Goal: Information Seeking & Learning: Learn about a topic

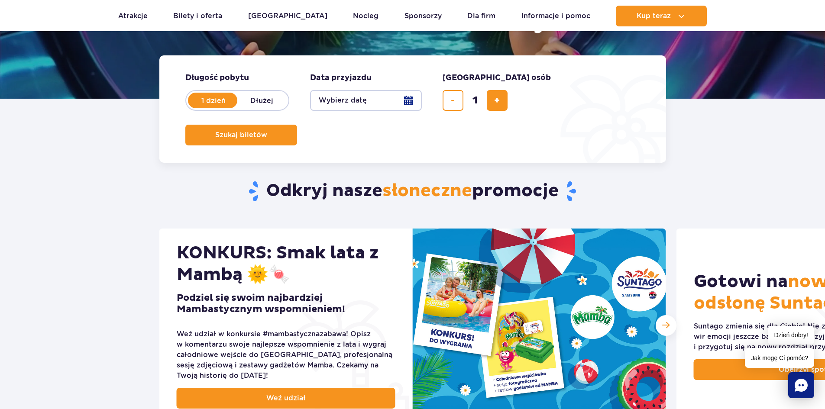
scroll to position [87, 0]
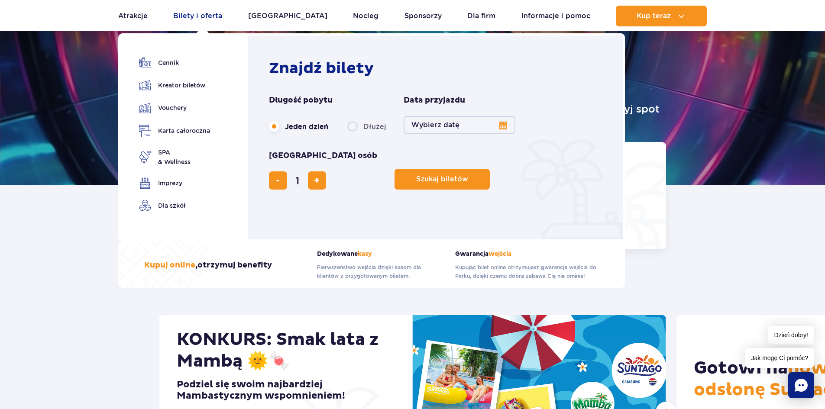
click at [195, 25] on link "Bilety i oferta" at bounding box center [197, 16] width 49 height 21
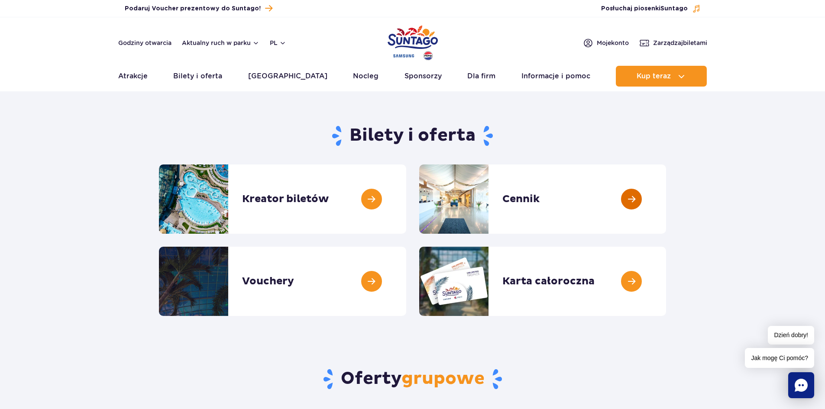
click at [666, 199] on link at bounding box center [666, 199] width 0 height 69
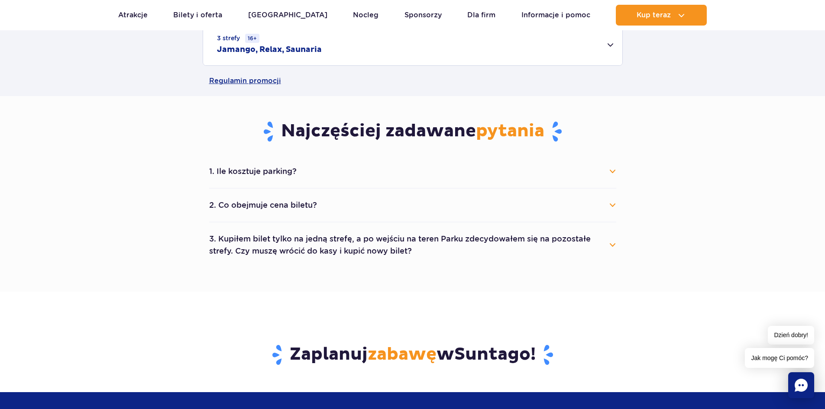
scroll to position [216, 0]
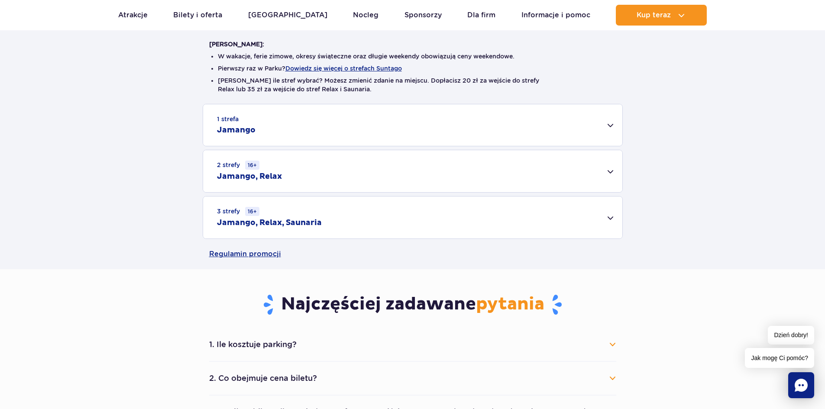
click at [329, 174] on div "2 strefy 16+ Jamango, Relax" at bounding box center [412, 171] width 419 height 42
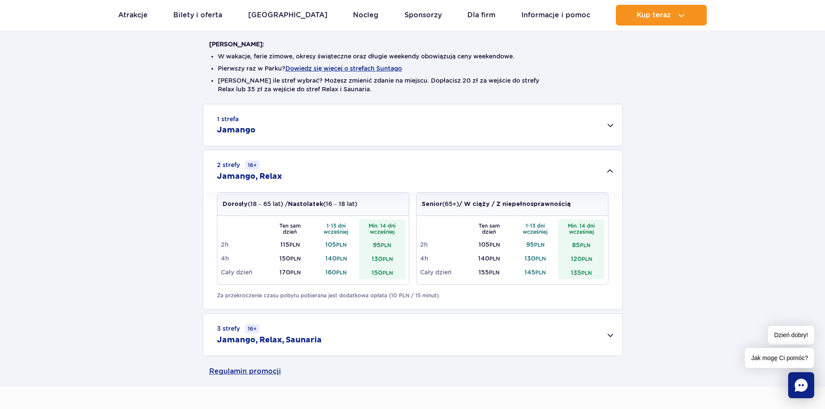
click at [326, 136] on div "1 strefa Jamango" at bounding box center [412, 125] width 419 height 42
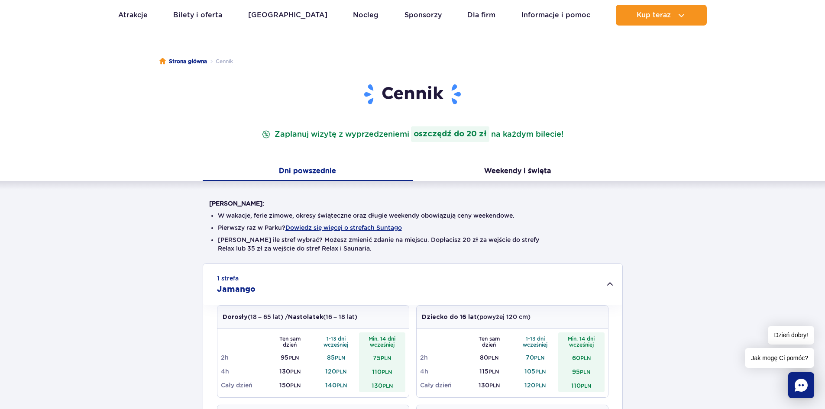
scroll to position [0, 0]
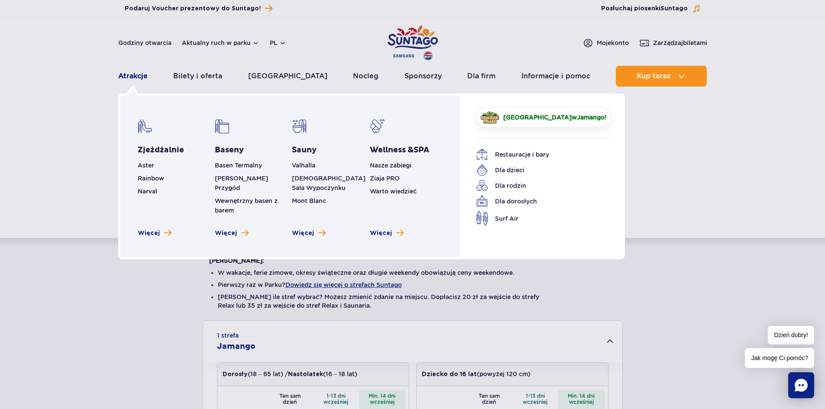
click at [124, 74] on link "Atrakcje" at bounding box center [132, 76] width 29 height 21
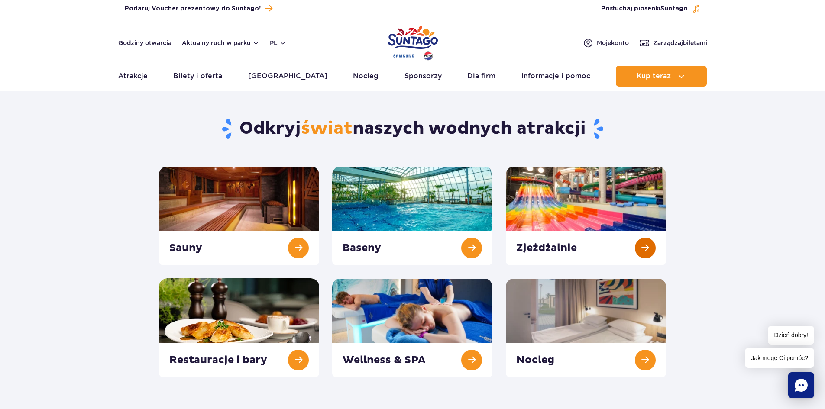
click at [558, 203] on link at bounding box center [586, 215] width 160 height 99
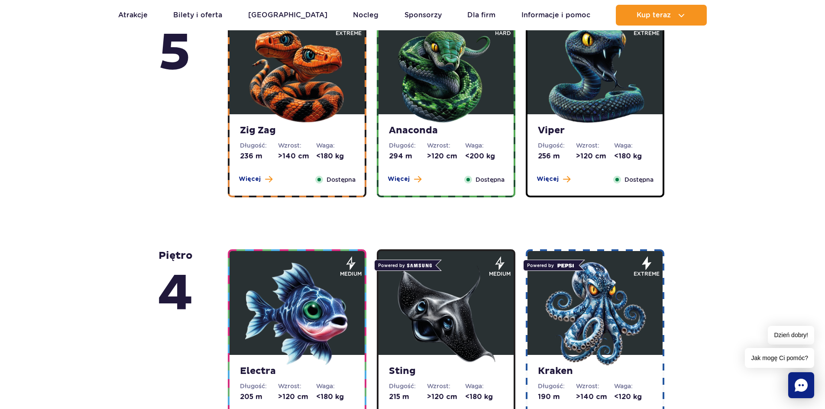
scroll to position [390, 0]
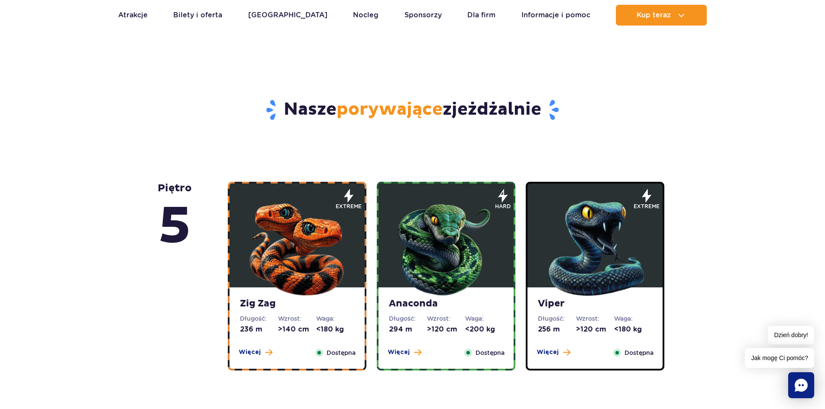
click at [284, 248] on img at bounding box center [297, 246] width 104 height 104
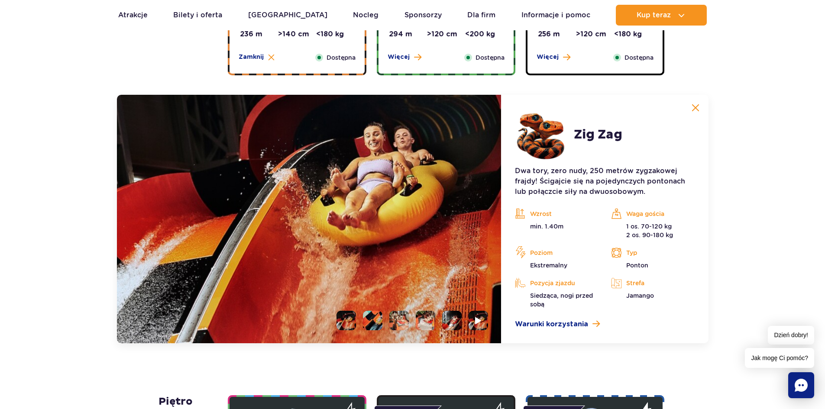
scroll to position [728, 0]
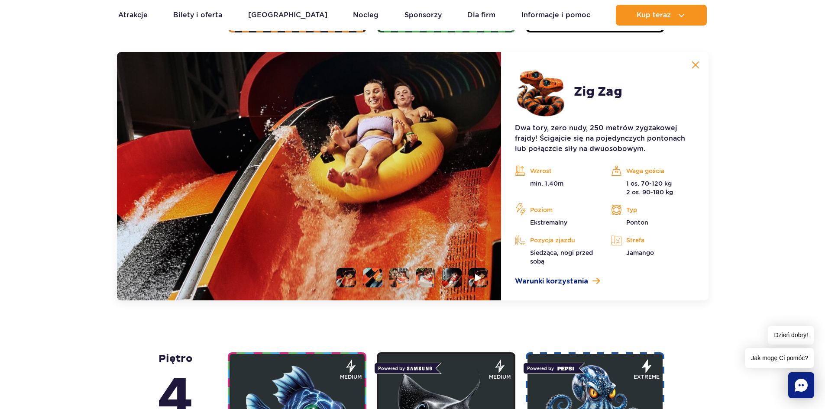
click at [695, 66] on img at bounding box center [695, 65] width 8 height 8
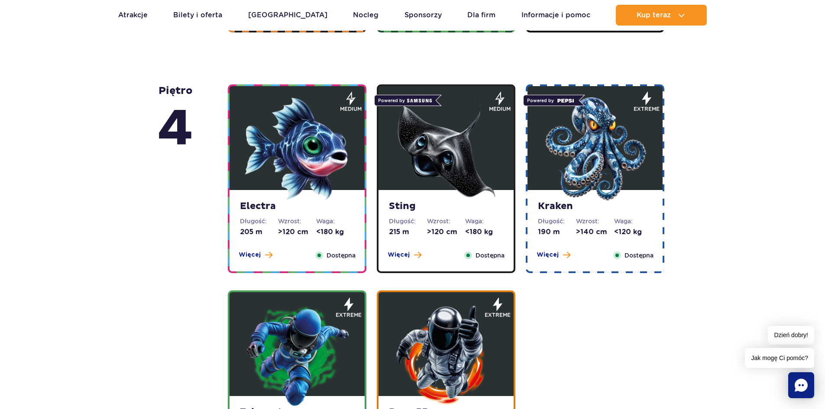
click at [432, 168] on img at bounding box center [446, 149] width 104 height 104
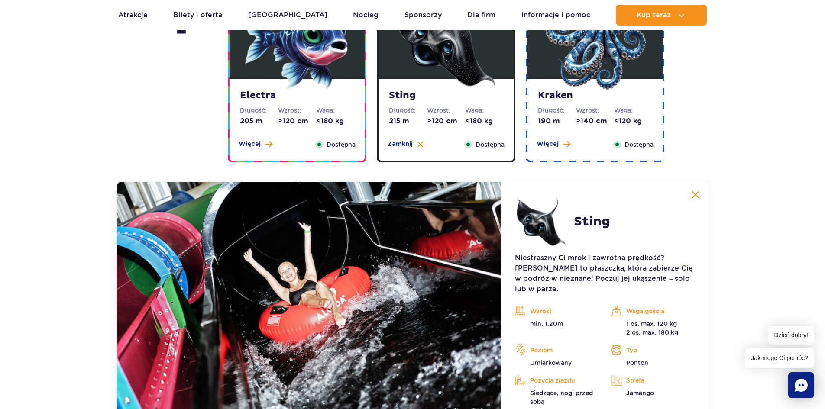
click at [588, 72] on img at bounding box center [595, 38] width 104 height 104
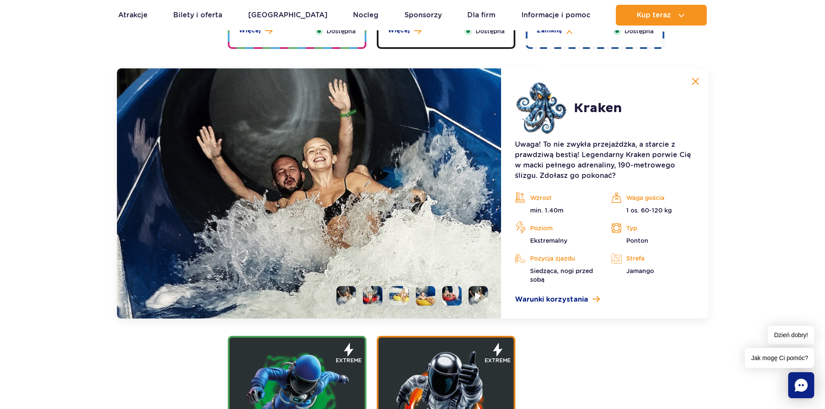
scroll to position [968, 0]
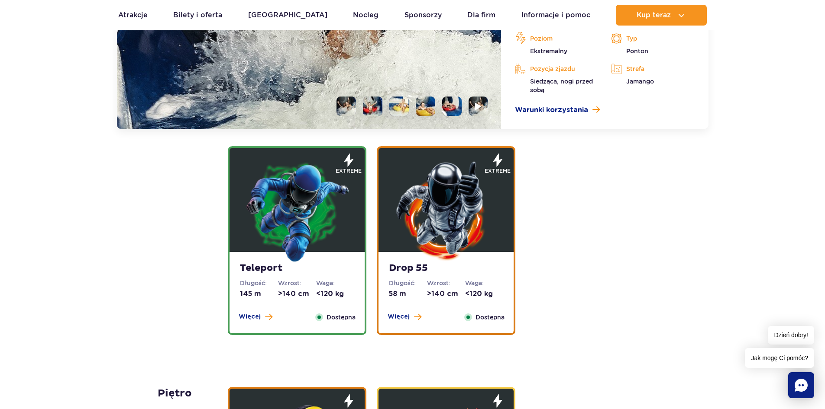
click at [305, 223] on img at bounding box center [297, 211] width 104 height 104
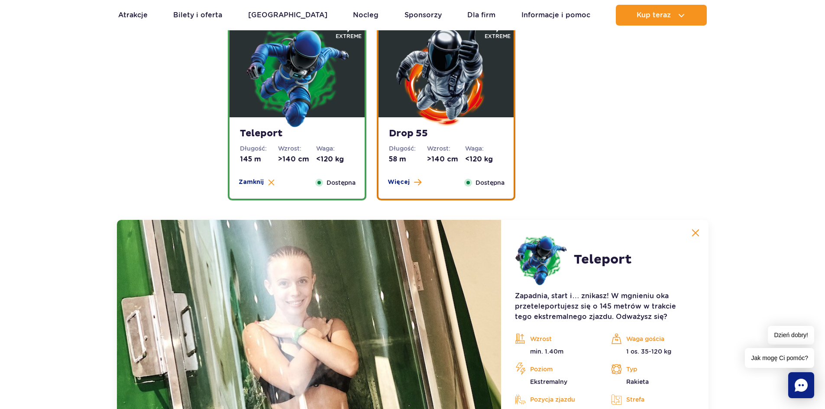
scroll to position [1001, 0]
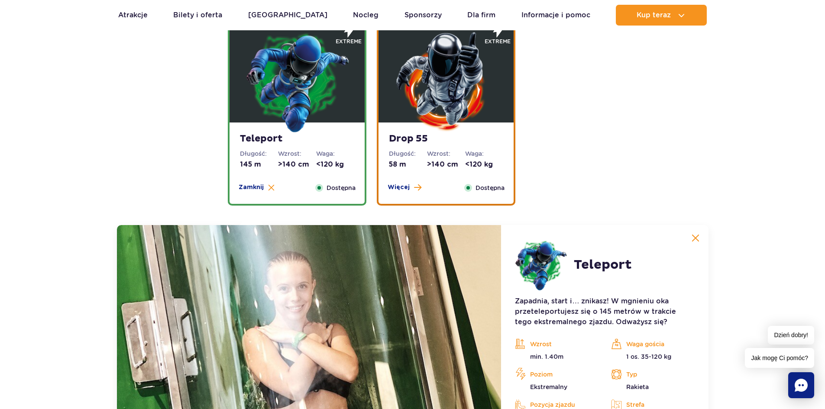
click at [429, 107] on img at bounding box center [446, 81] width 104 height 104
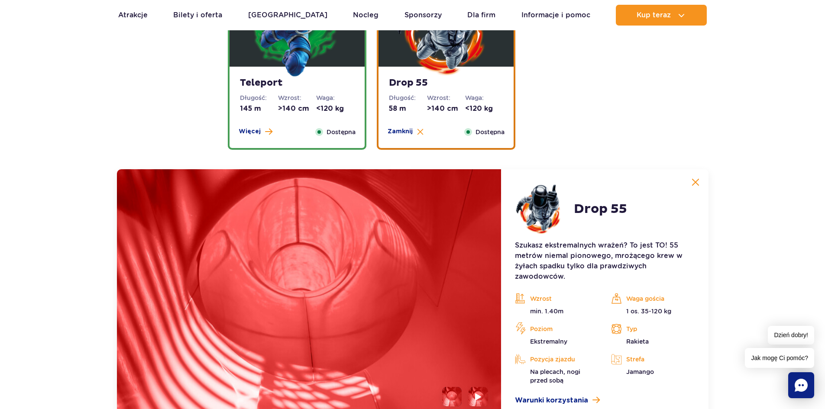
scroll to position [1131, 0]
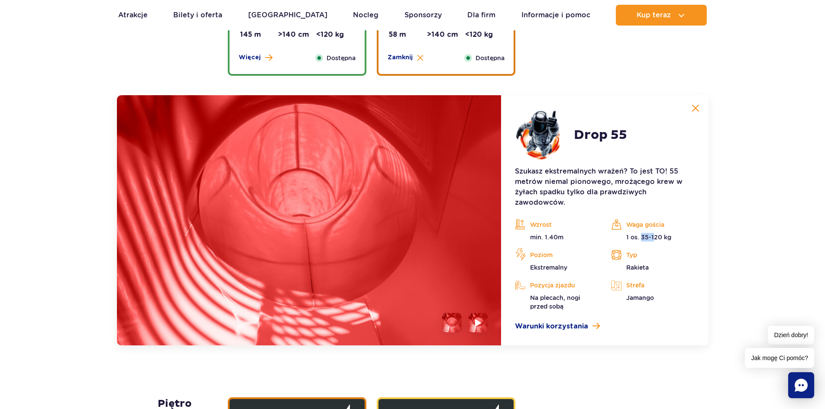
drag, startPoint x: 640, startPoint y: 237, endPoint x: 660, endPoint y: 246, distance: 22.1
click at [656, 239] on p "1 os. 35-120 kg" at bounding box center [652, 237] width 83 height 9
click at [663, 254] on p "Typ" at bounding box center [652, 254] width 83 height 13
click at [434, 53] on div "Więcej Zamknij Dostępna" at bounding box center [445, 58] width 127 height 10
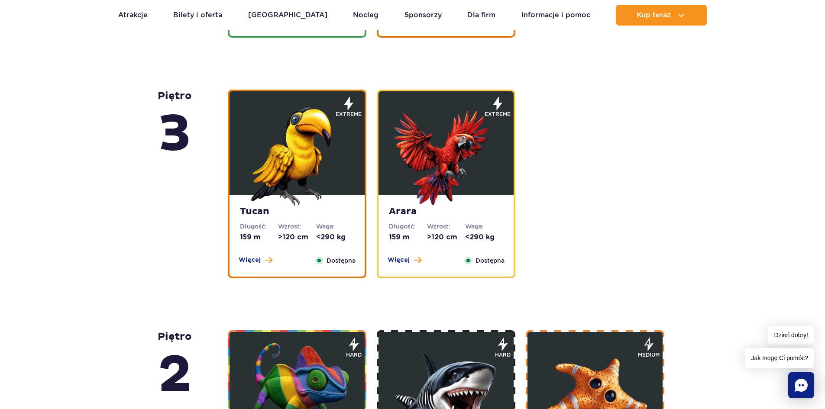
scroll to position [1218, 0]
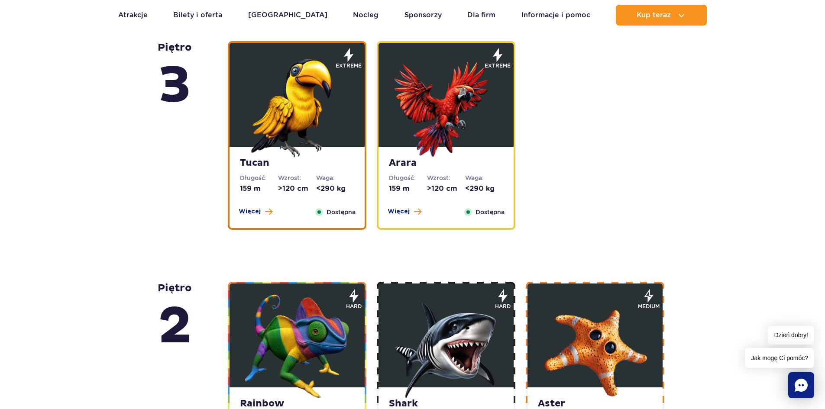
click at [288, 90] on img at bounding box center [297, 106] width 104 height 104
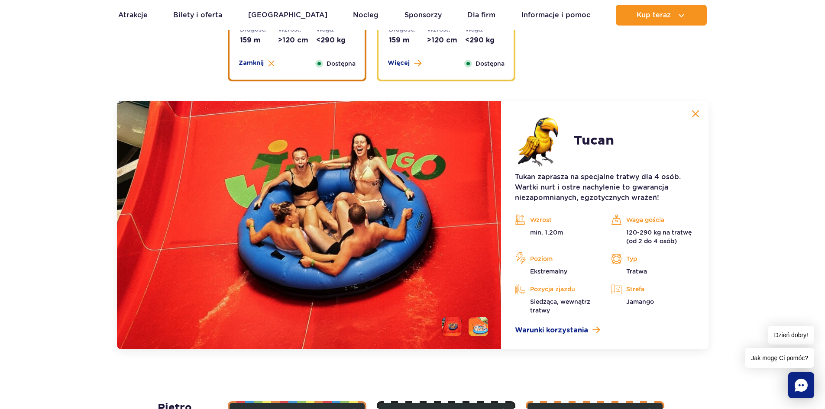
scroll to position [1415, 0]
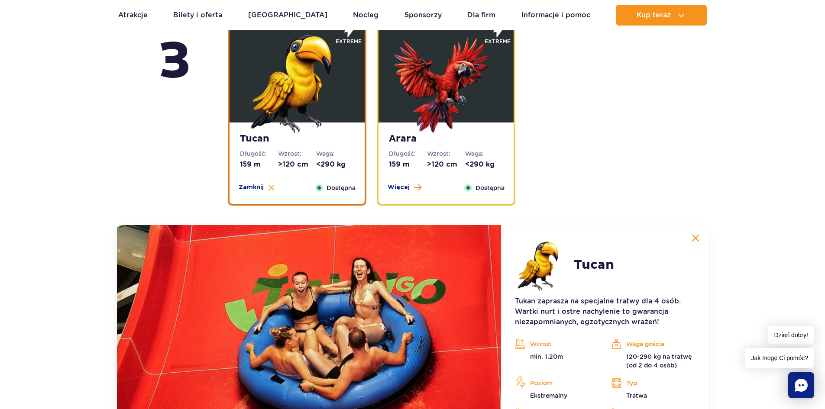
click at [439, 100] on img at bounding box center [446, 81] width 104 height 104
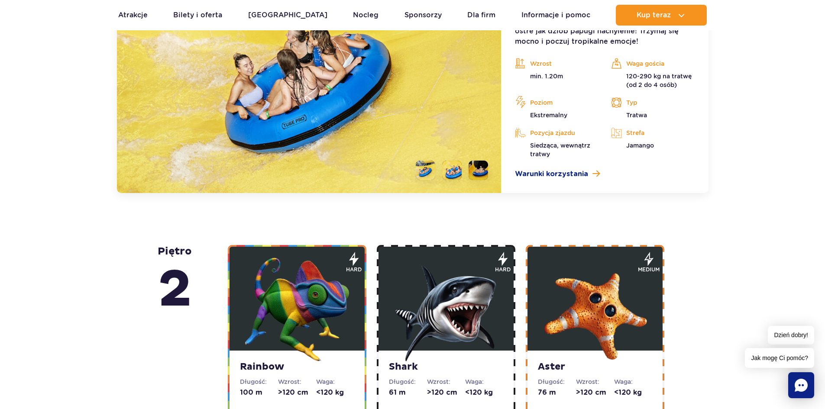
scroll to position [1632, 0]
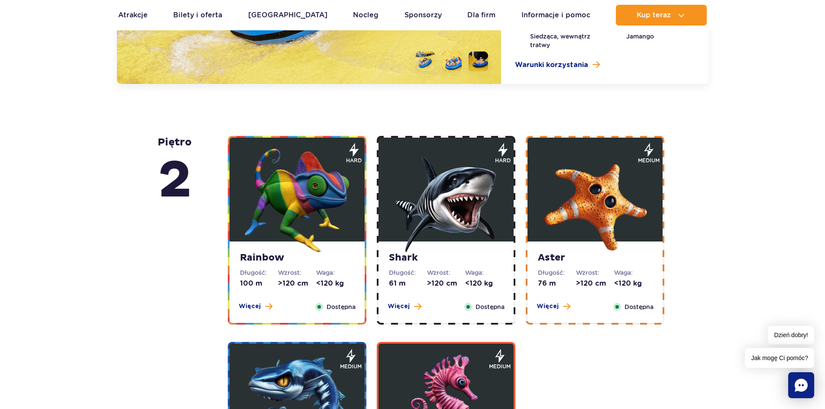
click at [308, 189] on img at bounding box center [297, 200] width 104 height 104
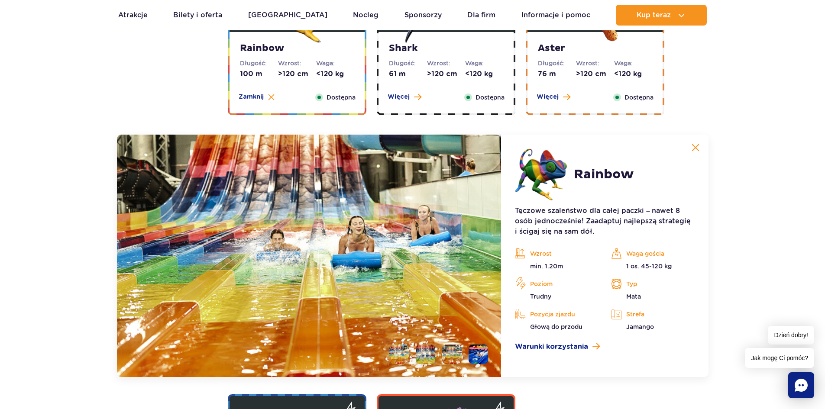
scroll to position [1569, 0]
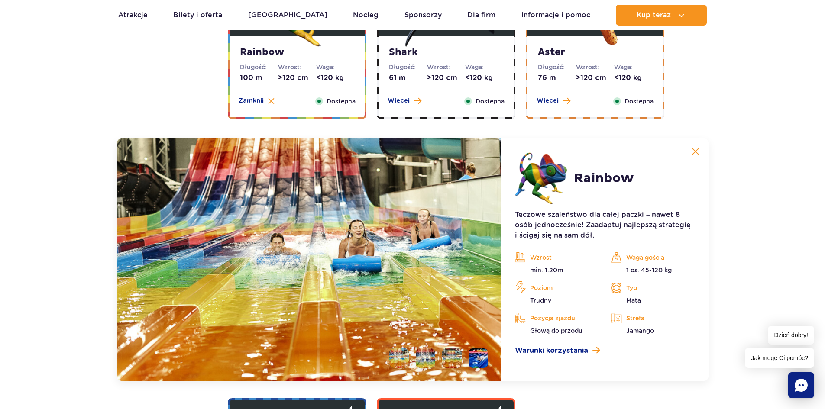
click at [693, 154] on img at bounding box center [695, 152] width 8 height 8
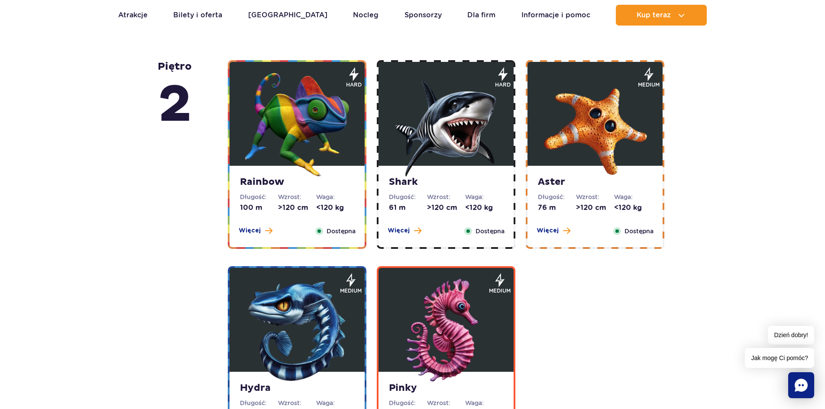
click at [316, 128] on img at bounding box center [297, 125] width 104 height 104
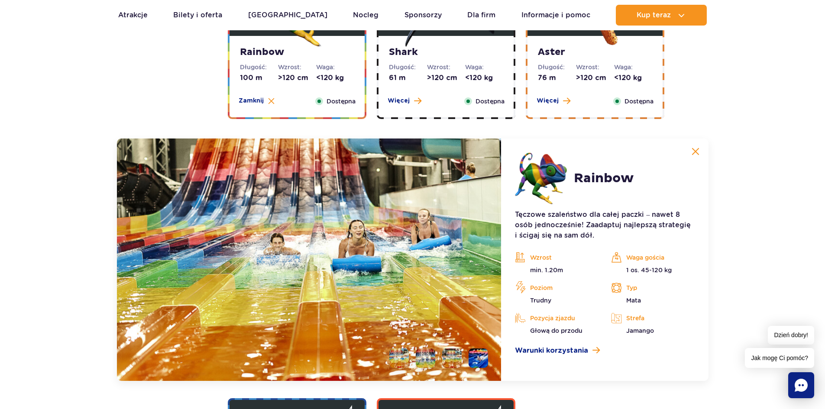
click at [694, 150] on img at bounding box center [695, 152] width 8 height 8
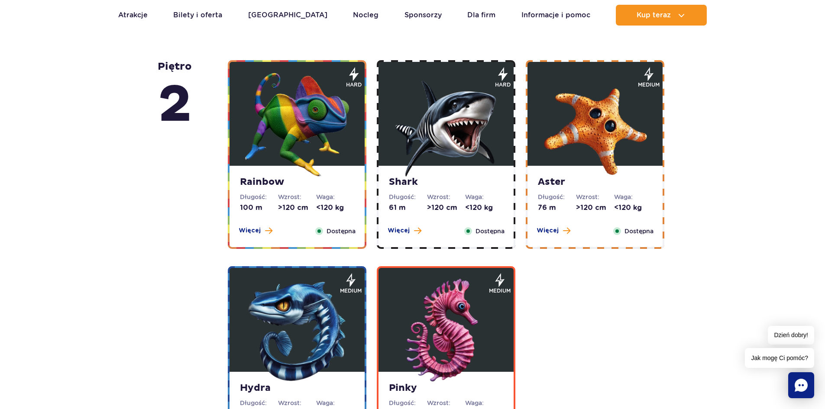
click at [461, 137] on img at bounding box center [446, 125] width 104 height 104
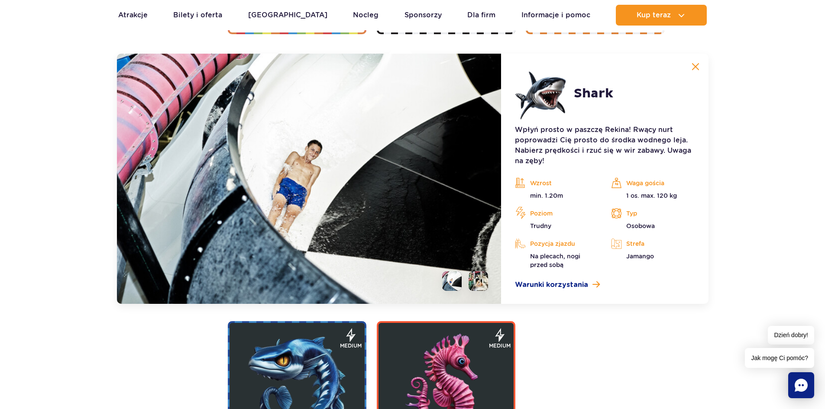
scroll to position [1656, 0]
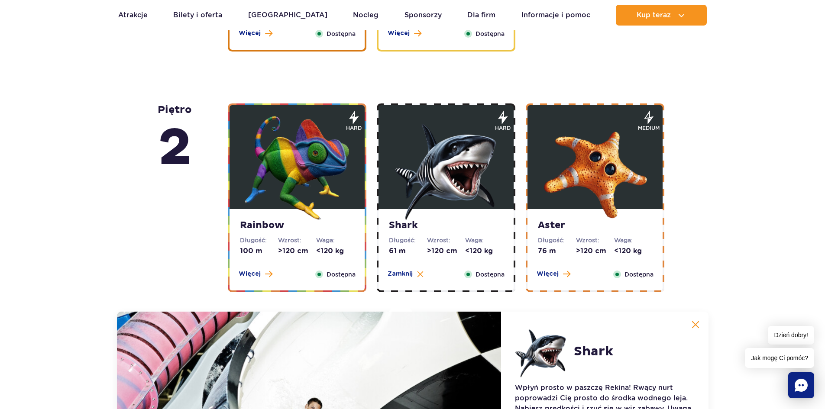
click at [590, 180] on img at bounding box center [595, 168] width 104 height 104
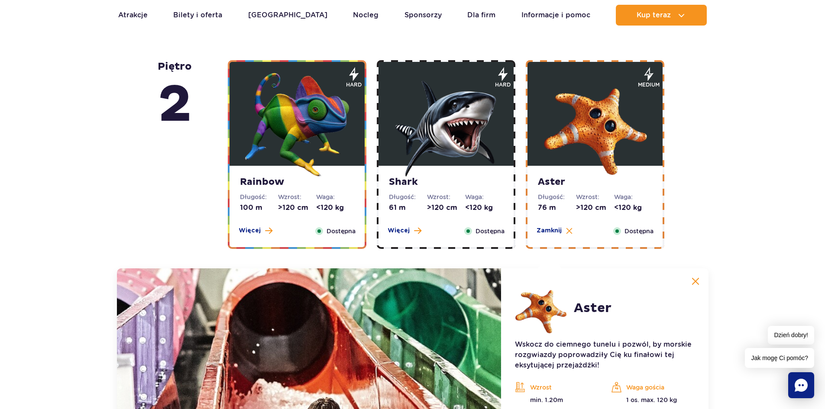
click at [452, 132] on img at bounding box center [446, 125] width 104 height 104
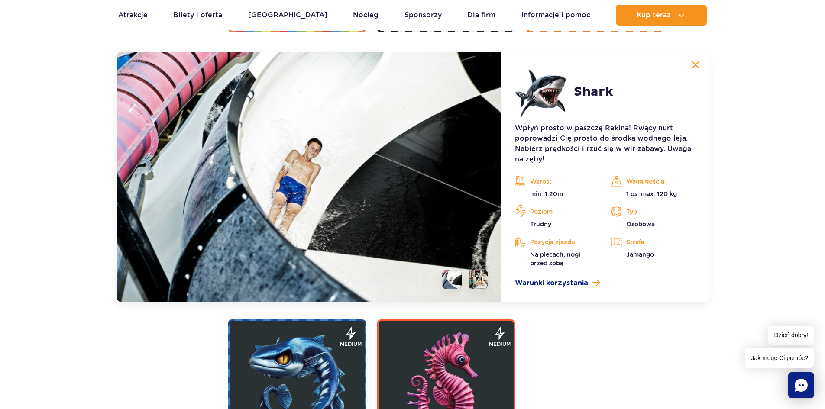
click at [486, 280] on li at bounding box center [477, 279] width 19 height 19
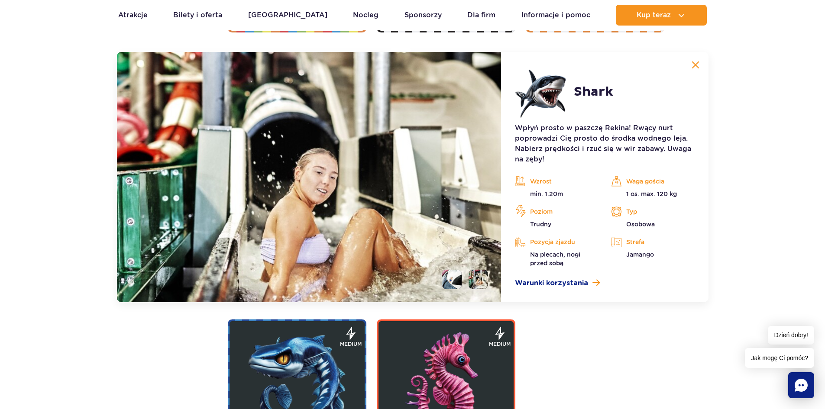
click at [458, 283] on li at bounding box center [451, 279] width 19 height 19
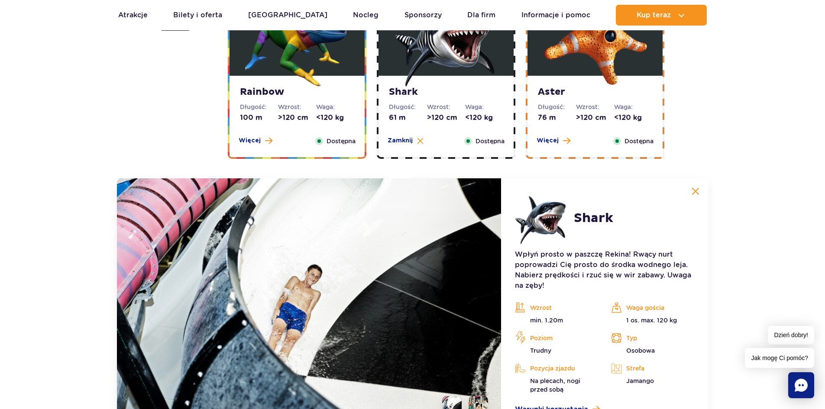
scroll to position [1526, 0]
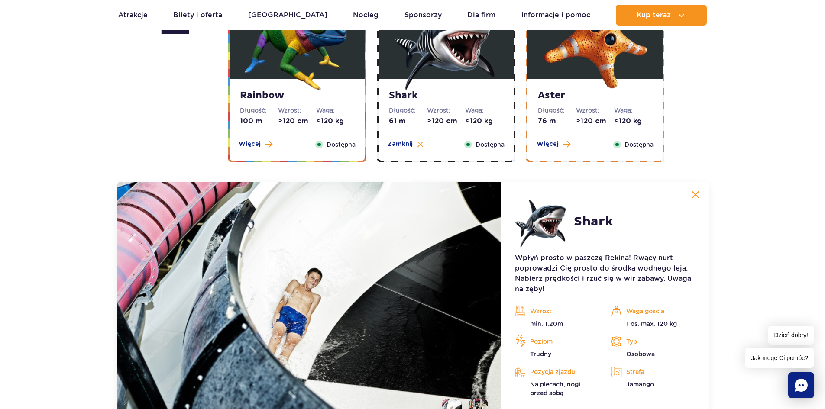
click at [694, 196] on img at bounding box center [695, 195] width 8 height 8
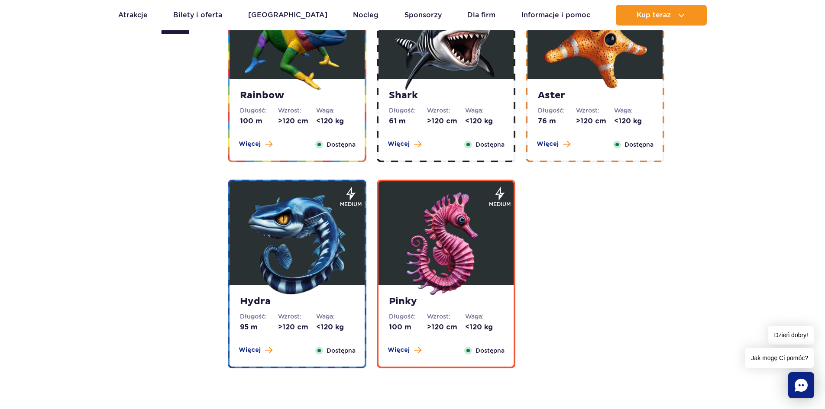
click at [425, 224] on img at bounding box center [446, 244] width 104 height 104
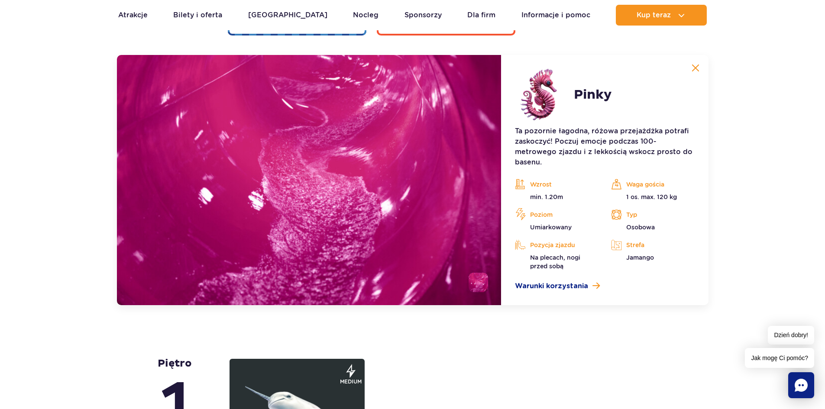
scroll to position [1862, 0]
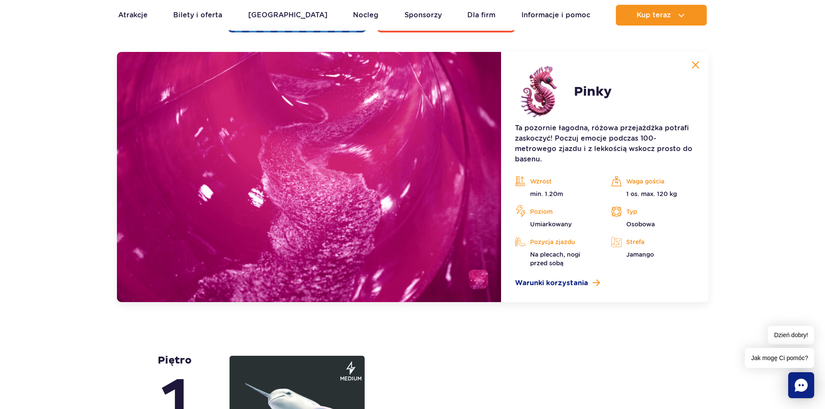
click at [693, 63] on img at bounding box center [695, 65] width 8 height 8
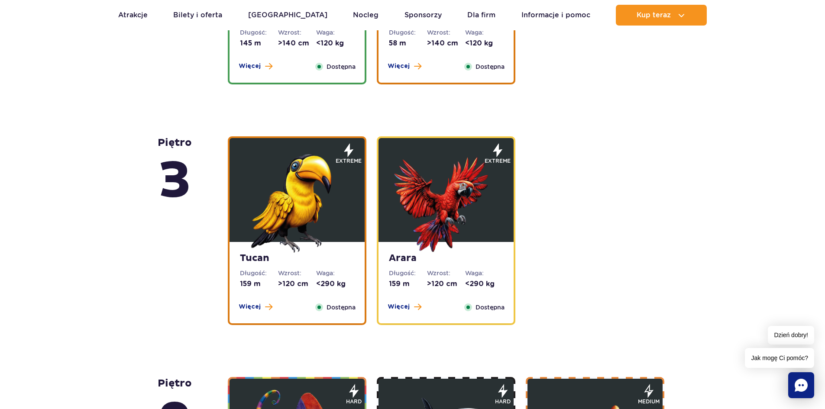
scroll to position [1126, 0]
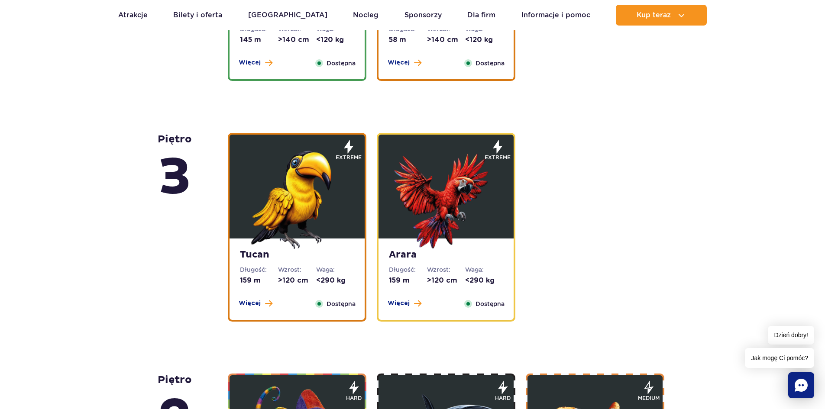
click at [305, 205] on img at bounding box center [297, 197] width 104 height 104
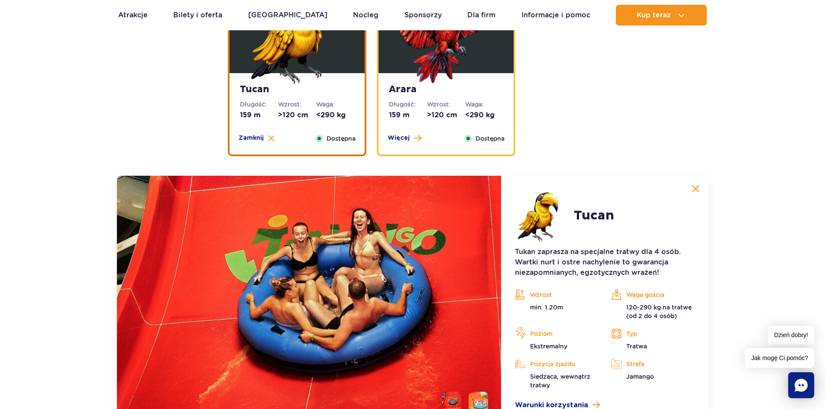
scroll to position [1415, 0]
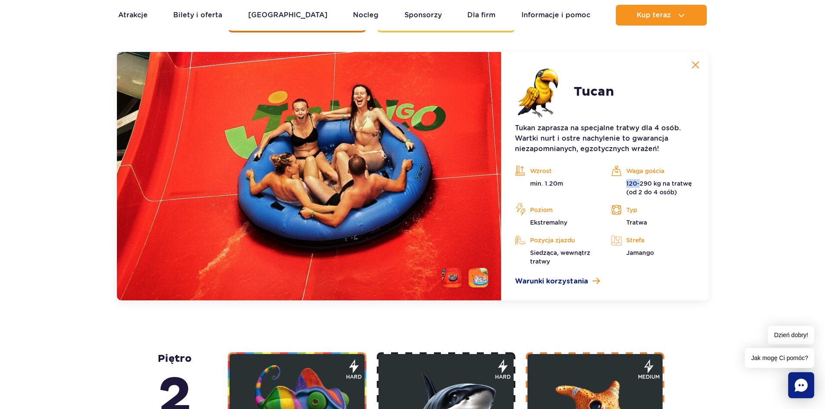
drag, startPoint x: 629, startPoint y: 182, endPoint x: 641, endPoint y: 180, distance: 11.9
click at [641, 180] on p "120-290 kg na tratwę (od 2 do 4 osób)" at bounding box center [652, 187] width 83 height 17
click at [601, 189] on div "Wzrost min. 1.20m" at bounding box center [556, 181] width 96 height 32
click at [692, 67] on img at bounding box center [695, 65] width 8 height 8
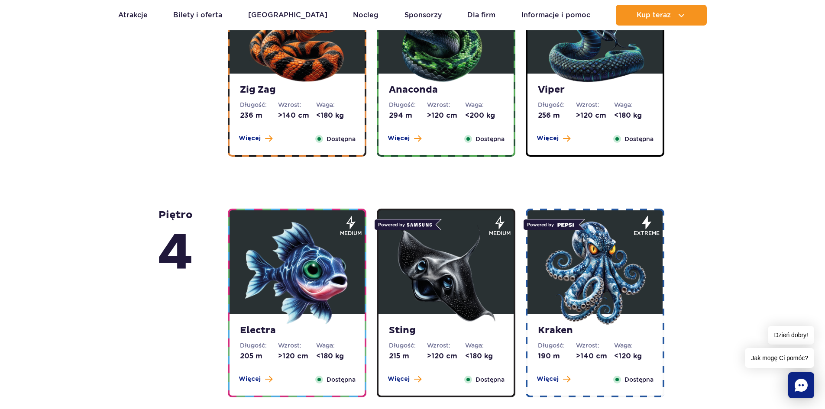
scroll to position [463, 0]
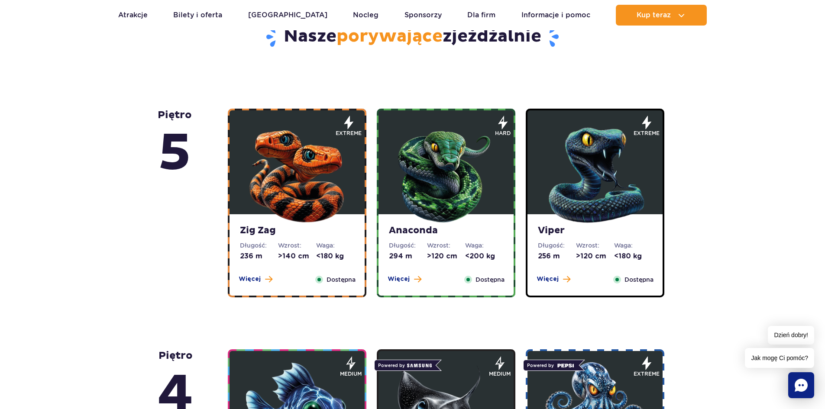
click at [320, 182] on img at bounding box center [297, 173] width 104 height 104
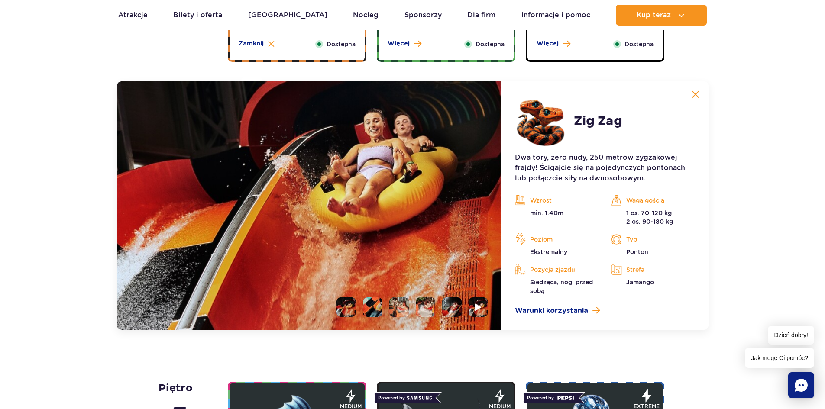
scroll to position [728, 0]
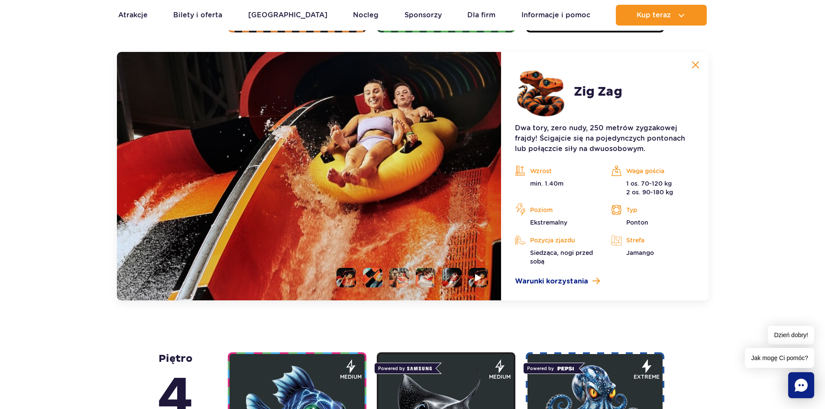
click at [374, 278] on li at bounding box center [372, 277] width 19 height 19
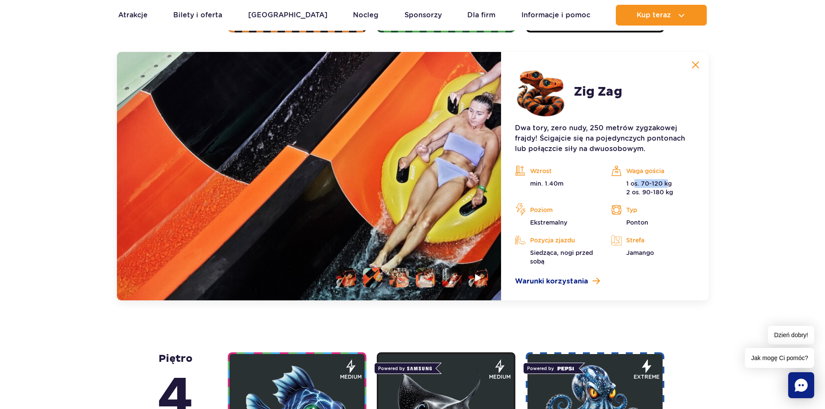
drag, startPoint x: 635, startPoint y: 186, endPoint x: 668, endPoint y: 184, distance: 33.0
click at [668, 184] on p "1 os. 70-120 kg 2 os. 90-180 kg" at bounding box center [652, 187] width 83 height 17
click at [407, 273] on li at bounding box center [398, 277] width 19 height 19
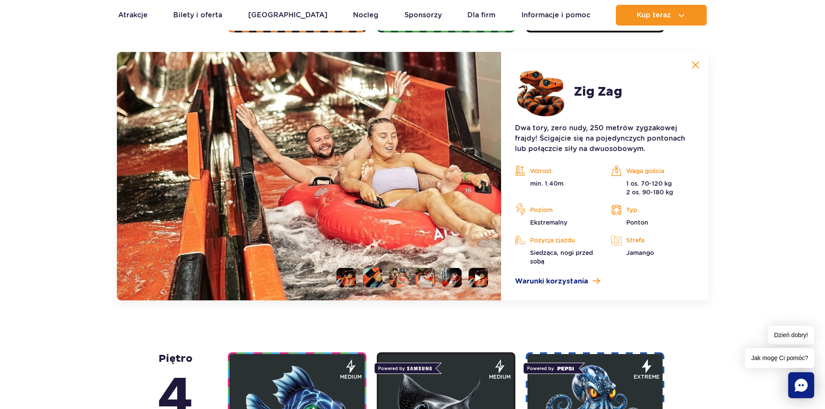
click at [429, 278] on li at bounding box center [425, 277] width 19 height 19
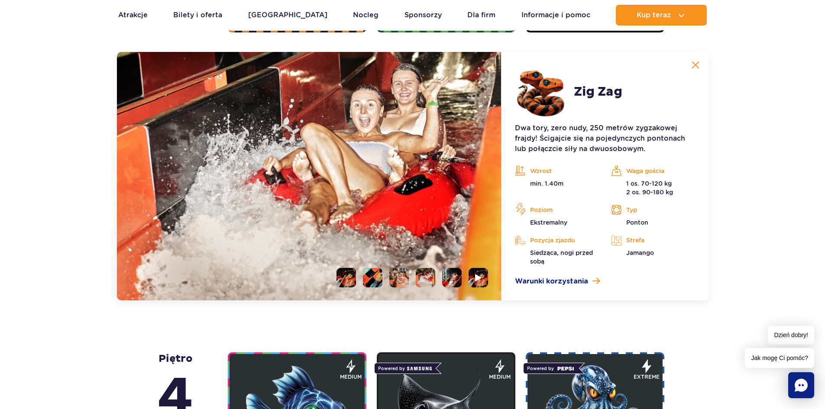
click at [452, 277] on li at bounding box center [451, 277] width 19 height 19
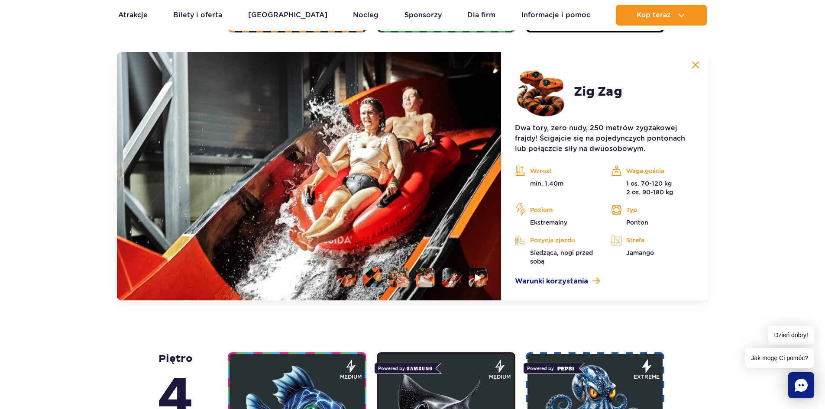
click at [695, 65] on img at bounding box center [695, 65] width 8 height 8
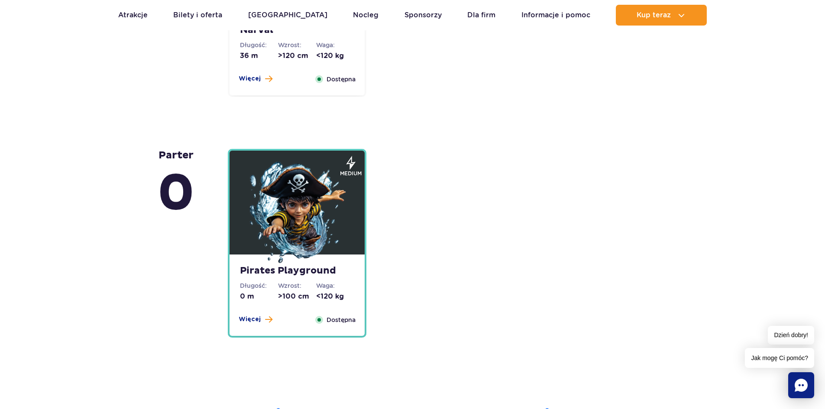
scroll to position [2070, 0]
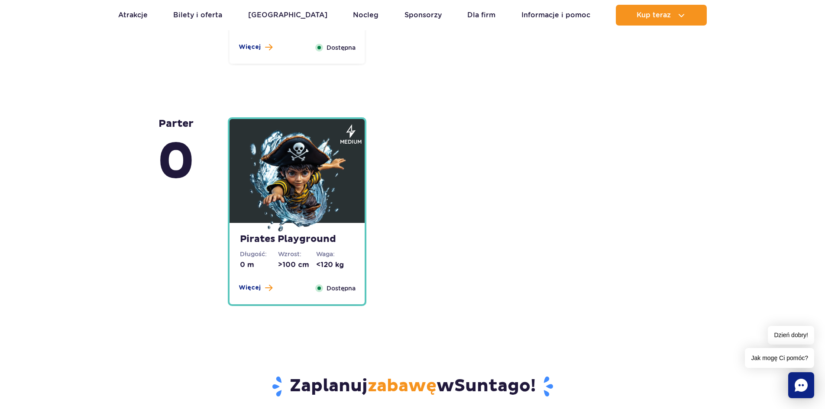
click at [283, 194] on img at bounding box center [297, 182] width 104 height 104
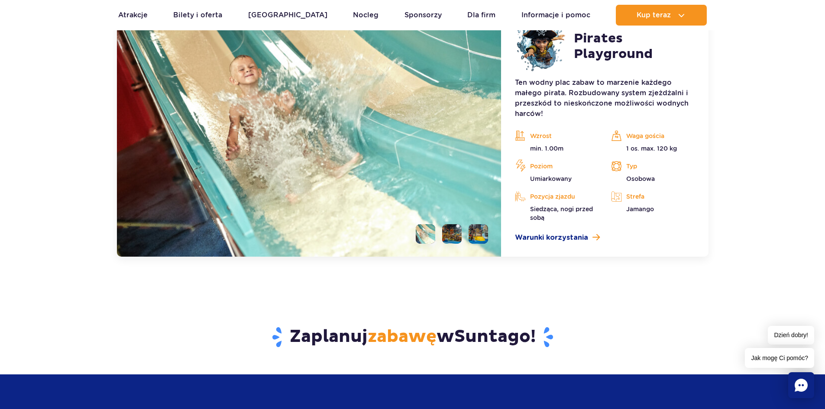
scroll to position [2387, 0]
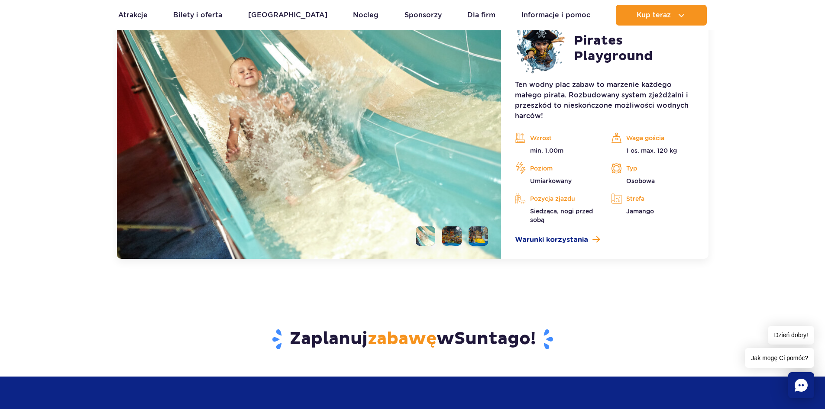
click at [463, 237] on ul at bounding box center [448, 235] width 79 height 19
click at [455, 237] on li at bounding box center [451, 235] width 19 height 19
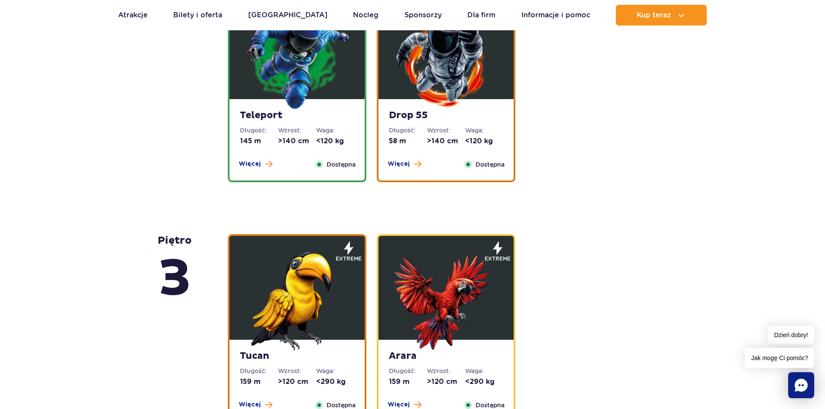
scroll to position [958, 0]
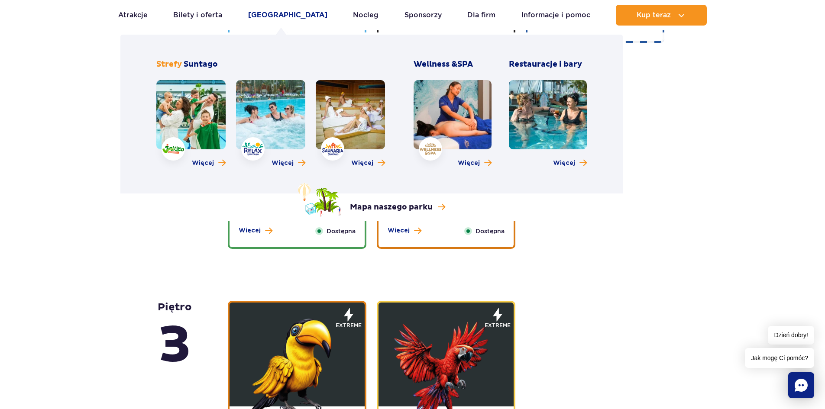
click at [281, 17] on link "[GEOGRAPHIC_DATA]" at bounding box center [287, 15] width 79 height 21
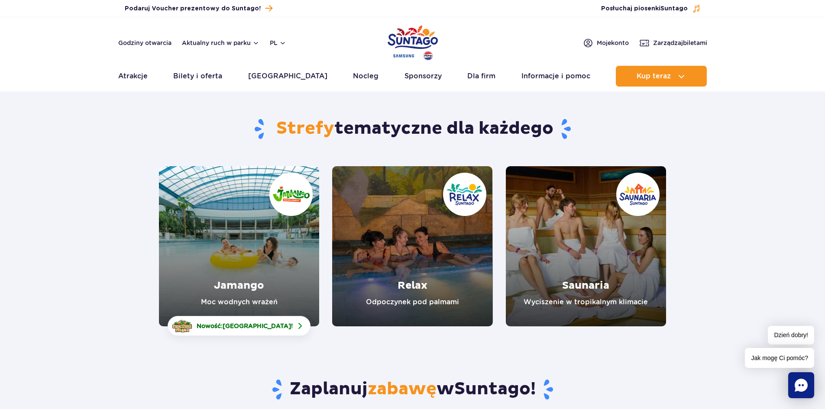
click at [247, 234] on link "Jamango" at bounding box center [239, 246] width 160 height 160
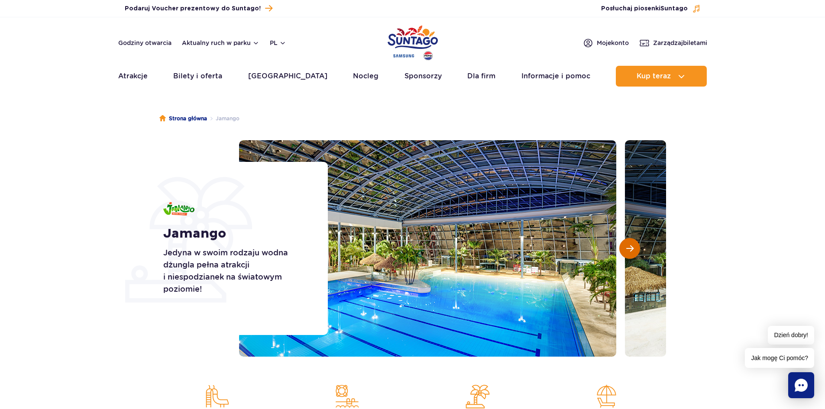
click at [626, 253] on button "Następny slajd" at bounding box center [629, 248] width 21 height 21
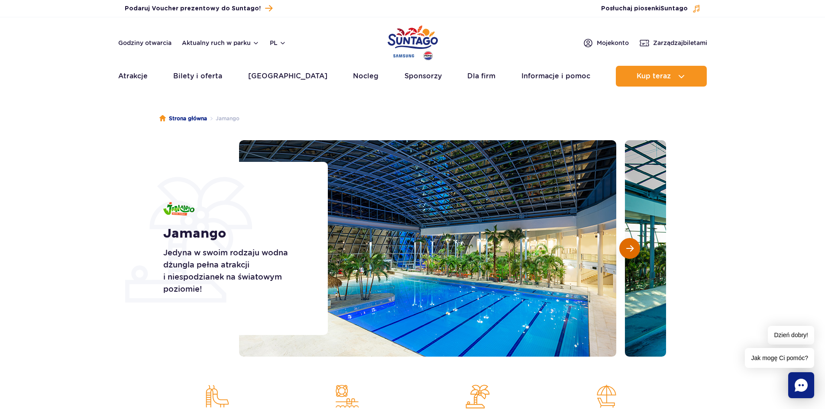
click at [629, 253] on button "Następny slajd" at bounding box center [629, 248] width 21 height 21
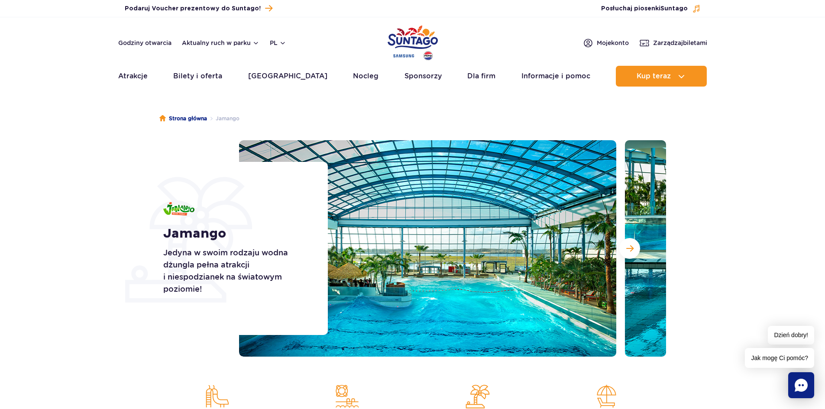
click at [454, 301] on img at bounding box center [427, 248] width 377 height 216
click at [627, 252] on span "Następny slajd" at bounding box center [629, 249] width 7 height 8
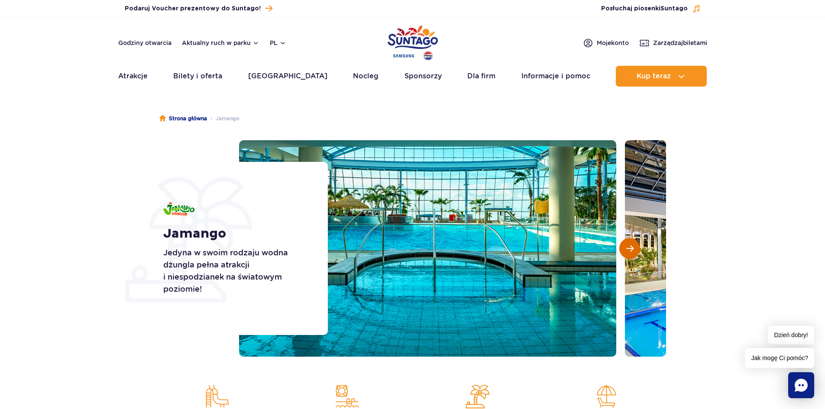
click at [635, 248] on button "Następny slajd" at bounding box center [629, 248] width 21 height 21
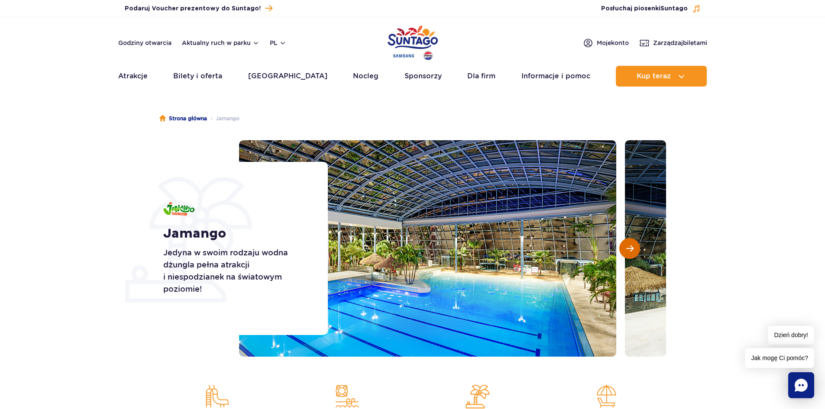
click at [635, 248] on button "Następny slajd" at bounding box center [629, 248] width 21 height 21
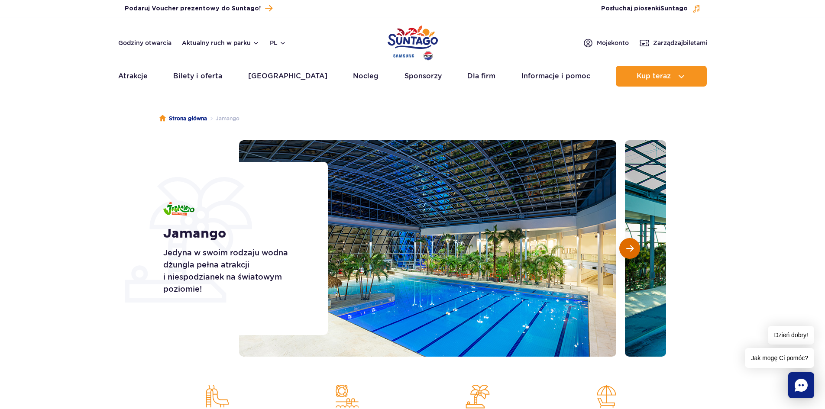
click at [635, 248] on button "Następny slajd" at bounding box center [629, 248] width 21 height 21
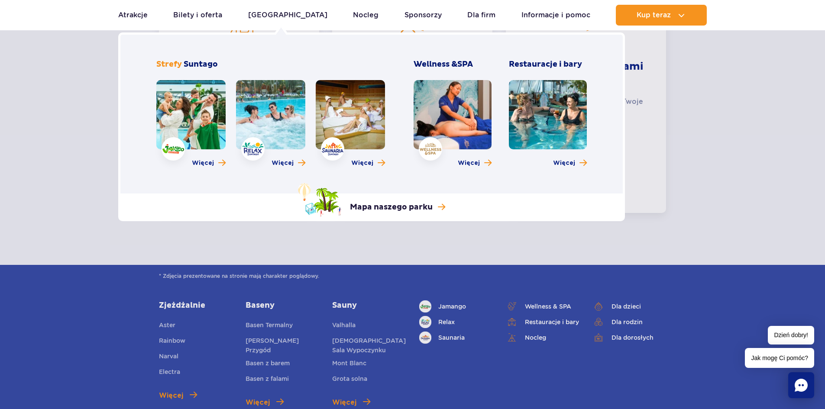
scroll to position [2121, 0]
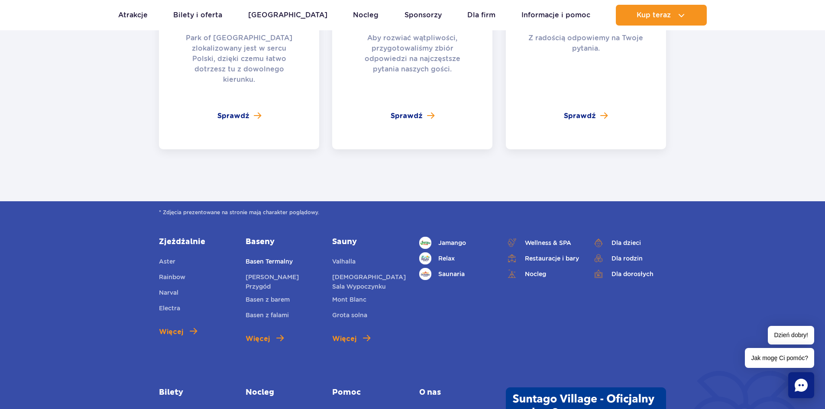
click at [284, 257] on link "Basen Termalny" at bounding box center [268, 263] width 47 height 12
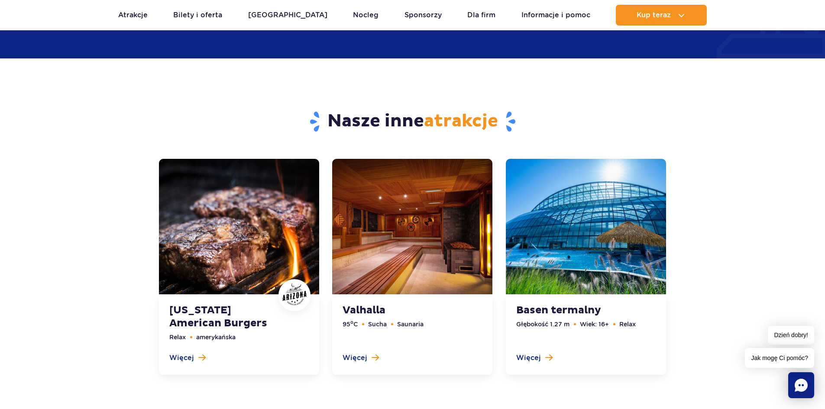
scroll to position [2709, 0]
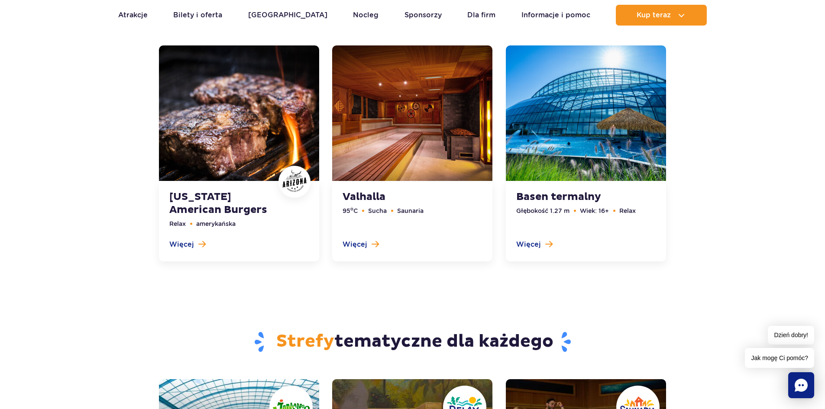
click at [596, 130] on link at bounding box center [586, 153] width 160 height 216
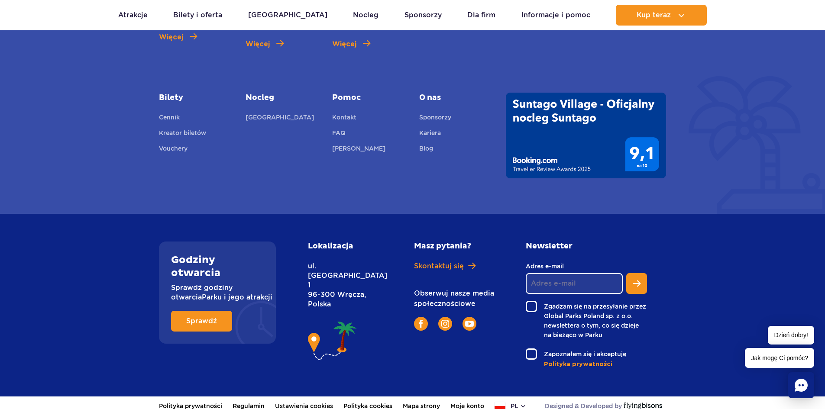
scroll to position [2995, 0]
